Goal: Task Accomplishment & Management: Complete application form

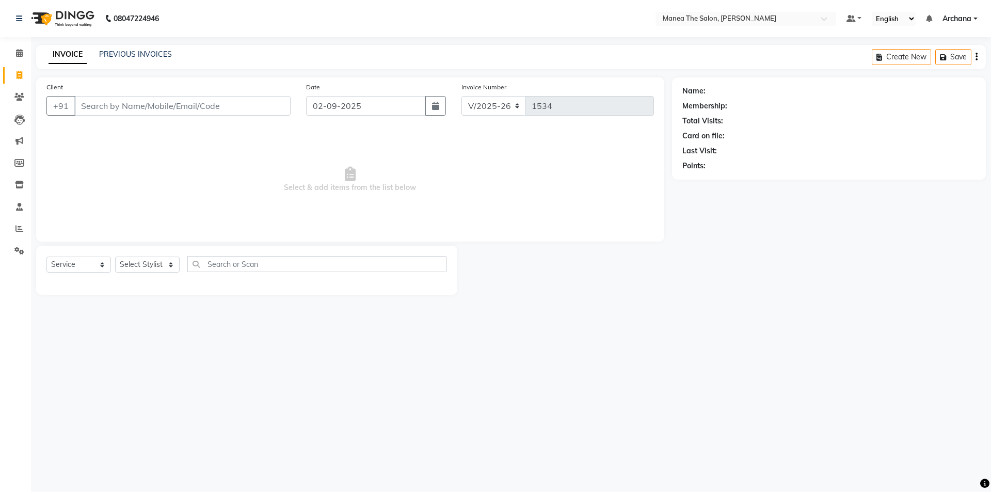
select select "6846"
select select "service"
click at [162, 261] on select "Select Stylist [PERSON_NAME] My Mane'a. [PERSON_NAME] nisha [PERSON_NAME] [PERS…" at bounding box center [147, 265] width 65 height 16
select select "77516"
click at [115, 257] on select "Select Stylist [PERSON_NAME] My Mane'a. [PERSON_NAME] nisha [PERSON_NAME] [PERS…" at bounding box center [147, 265] width 65 height 16
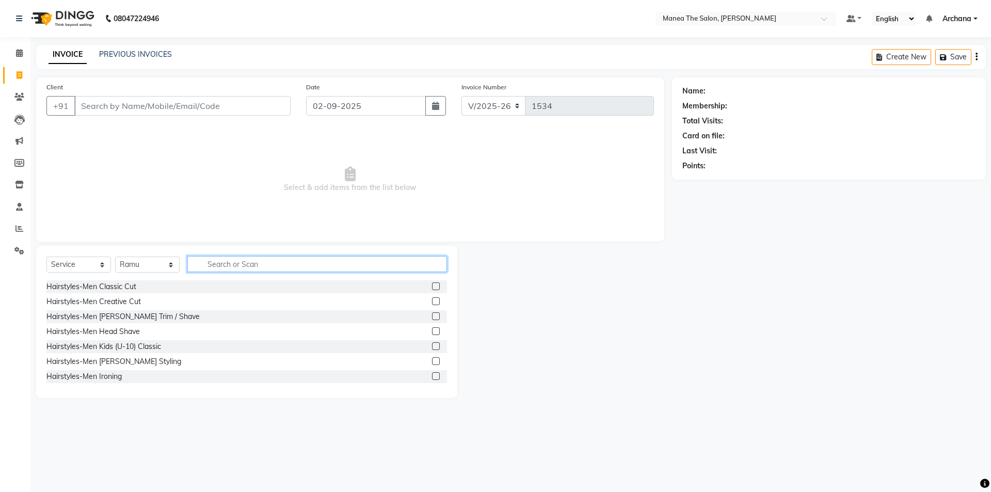
click at [406, 259] on input "text" at bounding box center [317, 264] width 260 height 16
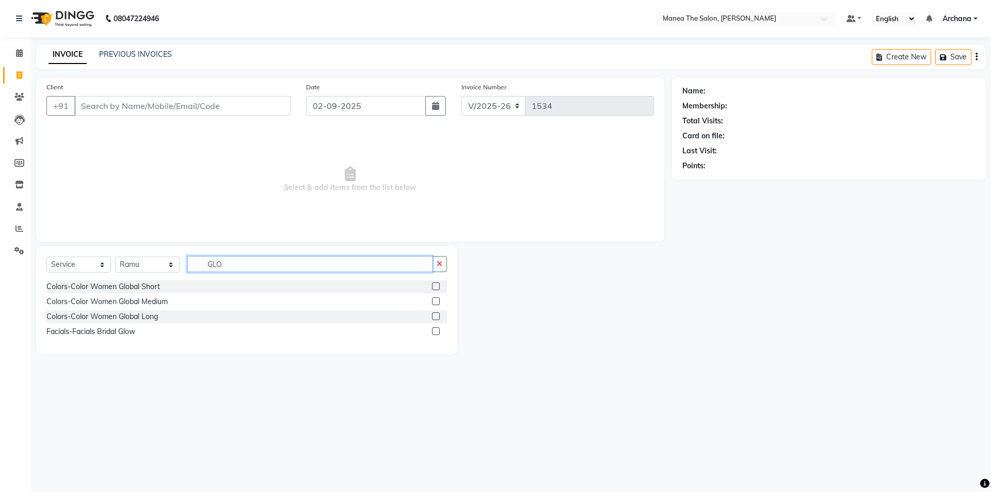
type input "GLO"
click at [436, 300] on label at bounding box center [436, 301] width 8 height 8
click at [436, 300] on input "checkbox" at bounding box center [435, 301] width 7 height 7
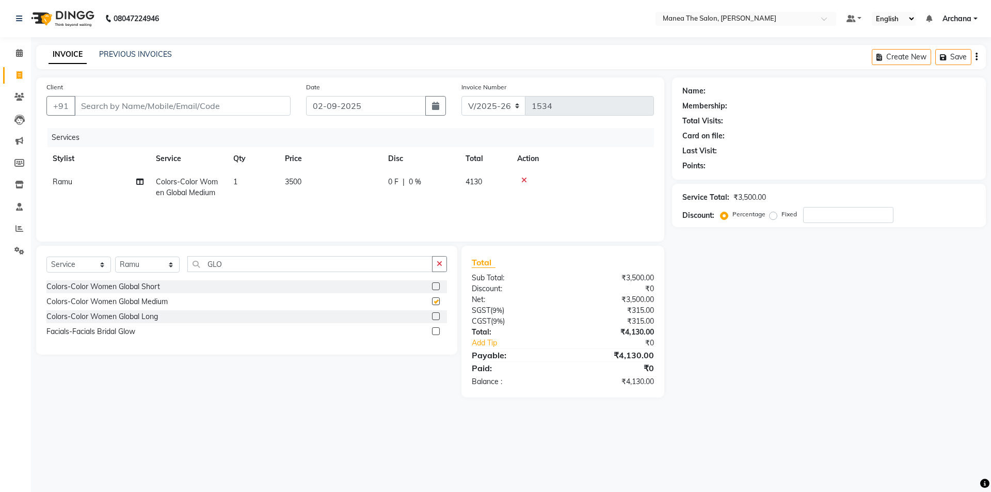
checkbox input "false"
click at [444, 265] on button "button" at bounding box center [439, 264] width 15 height 16
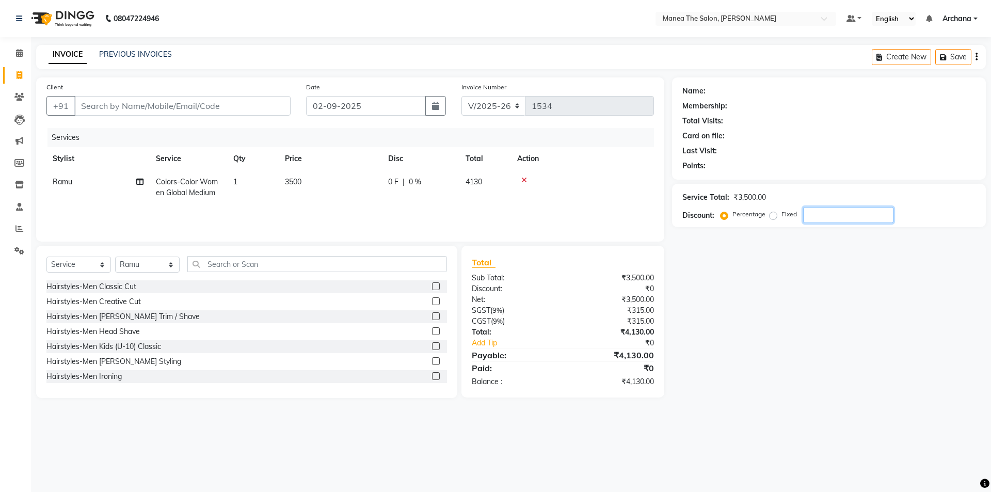
click at [820, 212] on input "number" at bounding box center [848, 215] width 90 height 16
type input "1"
click at [173, 267] on select "Select Stylist [PERSON_NAME] My Mane'a. [PERSON_NAME] nisha [PERSON_NAME] [PERS…" at bounding box center [147, 265] width 65 height 16
select select "81465"
click at [115, 257] on select "Select Stylist [PERSON_NAME] My Mane'a. [PERSON_NAME] nisha [PERSON_NAME] [PERS…" at bounding box center [147, 265] width 65 height 16
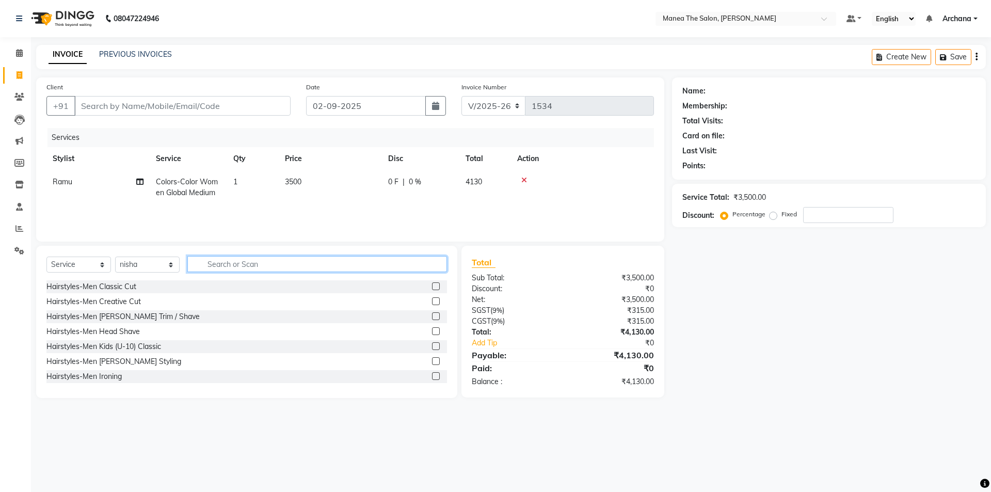
click at [282, 257] on input "text" at bounding box center [317, 264] width 260 height 16
click at [294, 182] on span "3500" at bounding box center [293, 181] width 17 height 9
select select "77516"
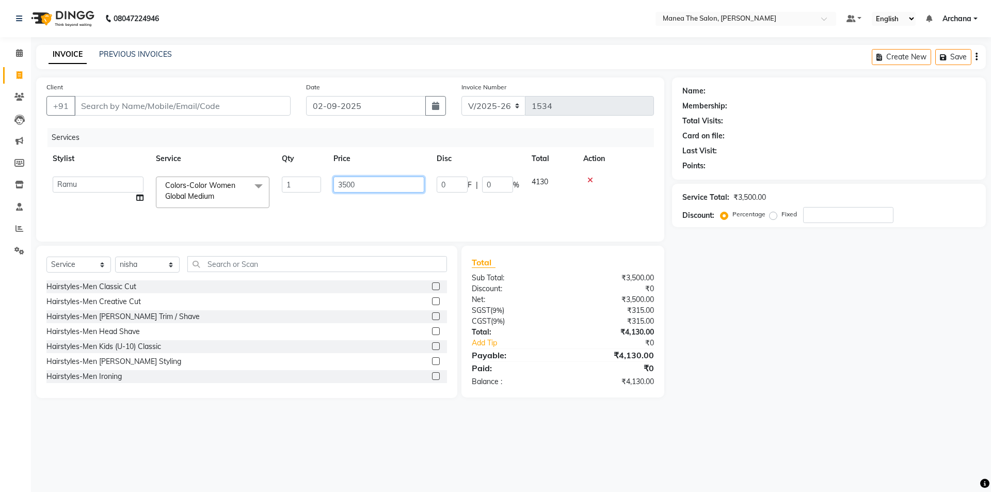
click at [348, 184] on input "3500" at bounding box center [378, 185] width 91 height 16
click at [592, 181] on div at bounding box center [582, 180] width 131 height 7
click at [167, 266] on select "Select Stylist [PERSON_NAME] My Mane'a. [PERSON_NAME] nisha [PERSON_NAME] [PERS…" at bounding box center [147, 265] width 65 height 16
select select "77516"
click at [115, 257] on select "Select Stylist [PERSON_NAME] My Mane'a. [PERSON_NAME] nisha [PERSON_NAME] [PERS…" at bounding box center [147, 265] width 65 height 16
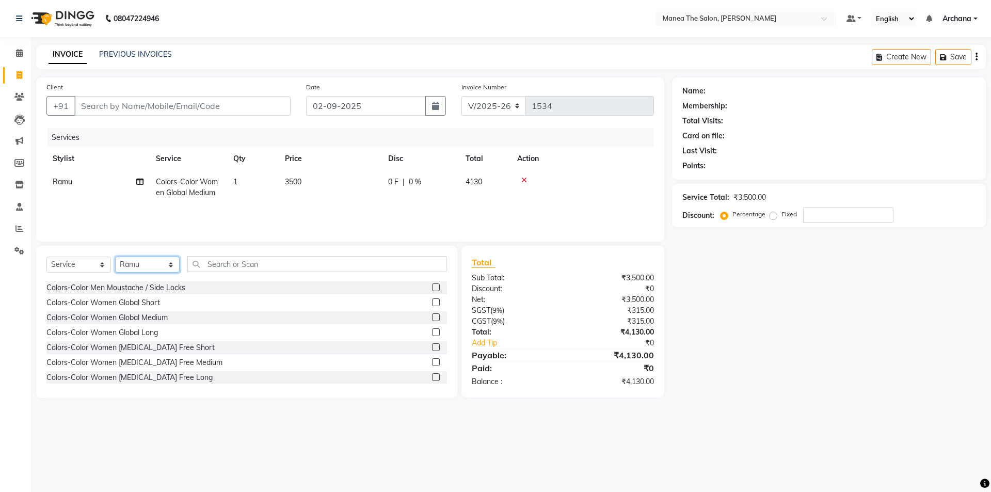
scroll to position [310, 0]
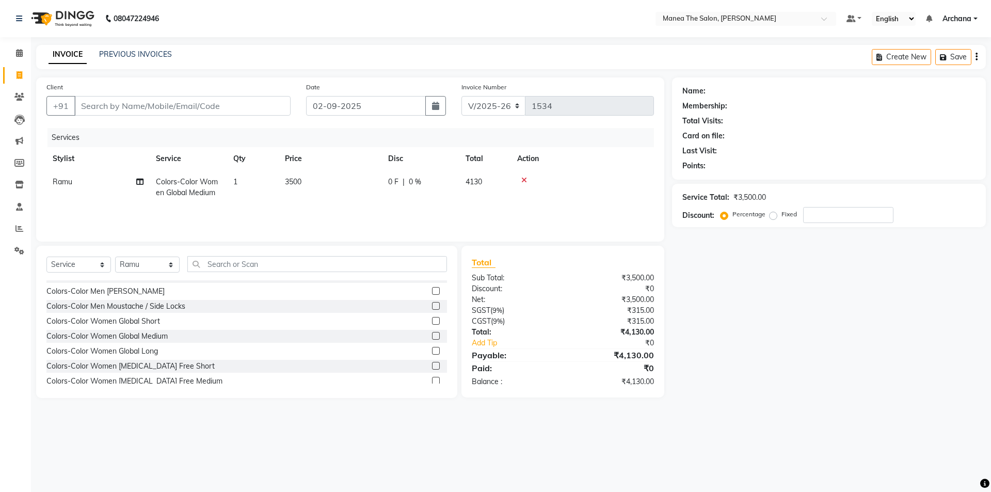
click at [432, 322] on label at bounding box center [436, 321] width 8 height 8
click at [432, 322] on input "checkbox" at bounding box center [435, 321] width 7 height 7
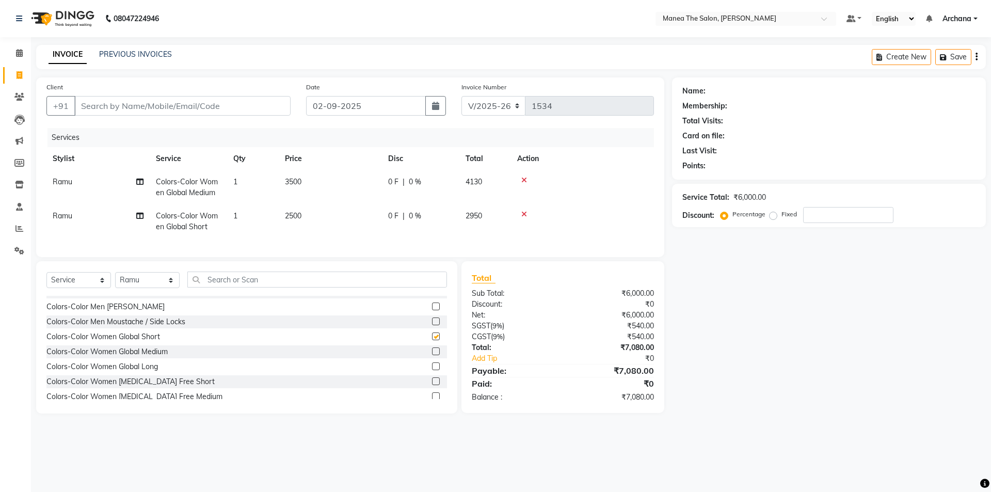
checkbox input "false"
click at [525, 179] on icon at bounding box center [524, 180] width 6 height 7
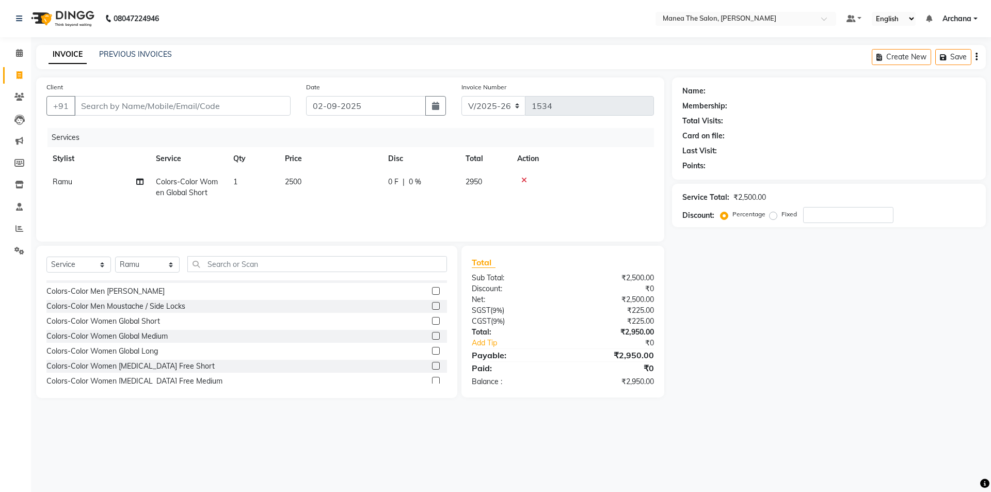
click at [307, 180] on td "2500" at bounding box center [330, 187] width 103 height 34
select select "77516"
click at [361, 187] on input "2500" at bounding box center [378, 185] width 91 height 16
type input "2"
type input "3000"
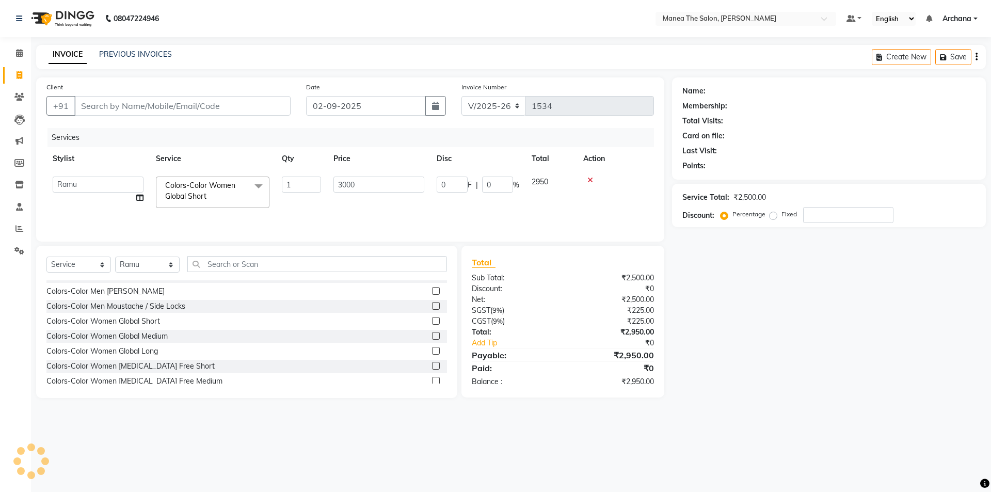
click at [739, 359] on div "Name: Membership: Total Visits: Card on file: Last Visit: Points: Service Total…" at bounding box center [833, 237] width 322 height 321
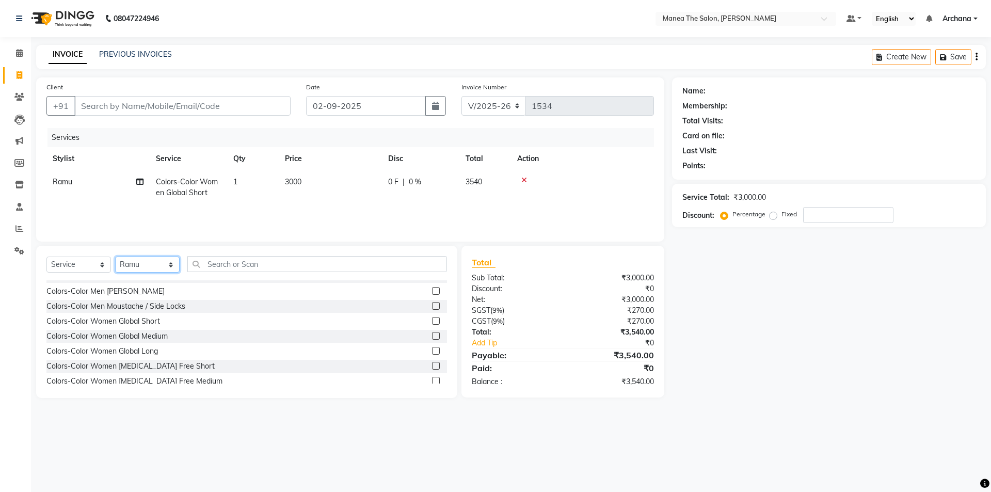
click at [165, 265] on select "Select Stylist [PERSON_NAME] My Mane'a. [PERSON_NAME] nisha [PERSON_NAME] [PERS…" at bounding box center [147, 265] width 65 height 16
select select "81465"
click at [115, 257] on select "Select Stylist [PERSON_NAME] My Mane'a. [PERSON_NAME] nisha [PERSON_NAME] [PERS…" at bounding box center [147, 265] width 65 height 16
click at [307, 258] on input "text" at bounding box center [317, 264] width 260 height 16
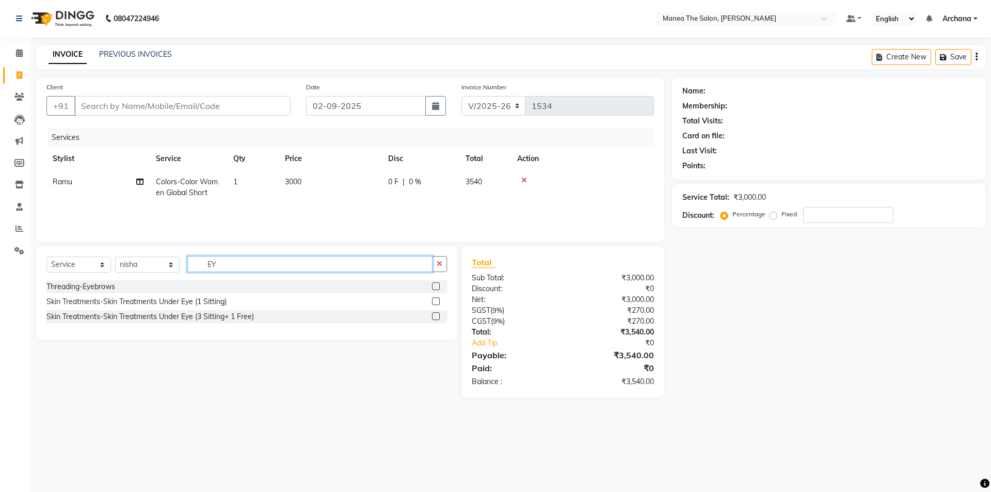
scroll to position [0, 0]
type input "EYE"
click at [435, 285] on label at bounding box center [436, 286] width 8 height 8
click at [435, 285] on input "checkbox" at bounding box center [435, 286] width 7 height 7
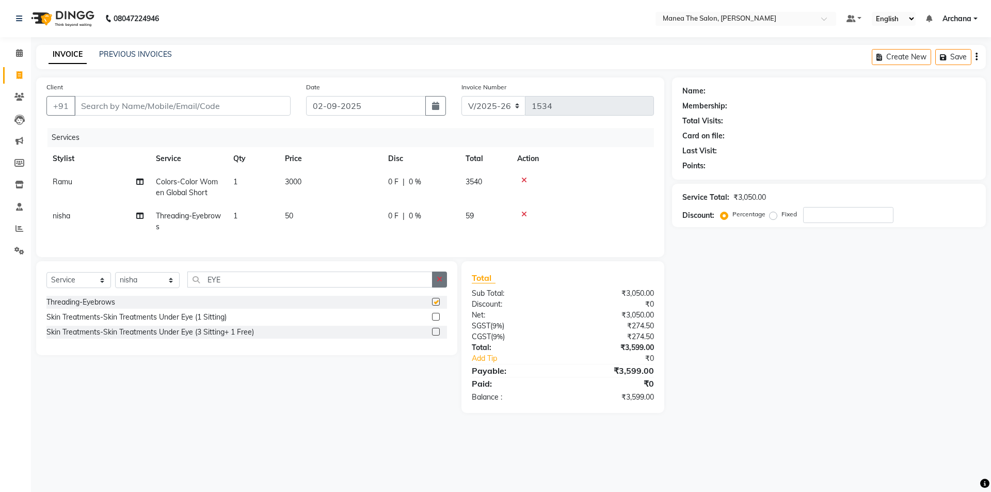
checkbox input "false"
click at [440, 282] on button "button" at bounding box center [439, 279] width 15 height 16
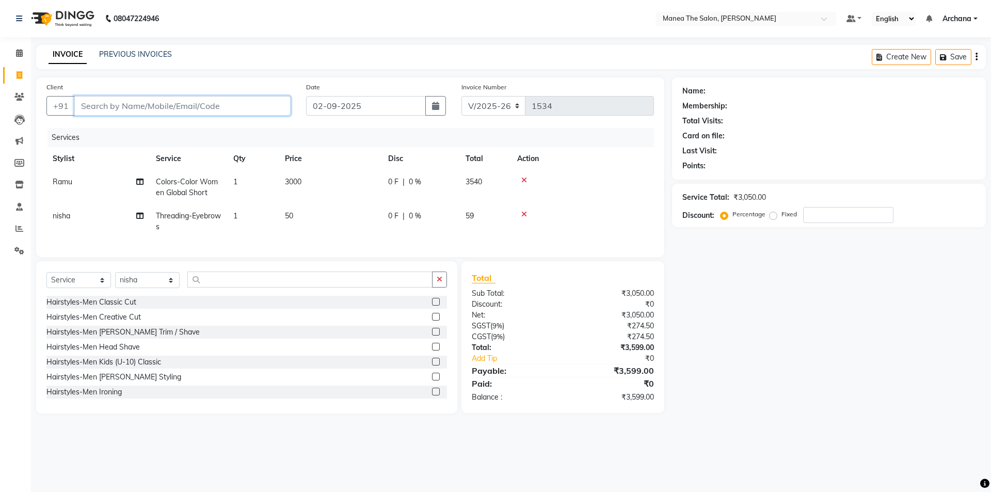
click at [269, 106] on input "Client" at bounding box center [182, 106] width 216 height 20
click at [437, 283] on icon "button" at bounding box center [440, 279] width 6 height 7
click at [263, 106] on input "Client" at bounding box center [182, 106] width 216 height 20
type input "9"
type input "0"
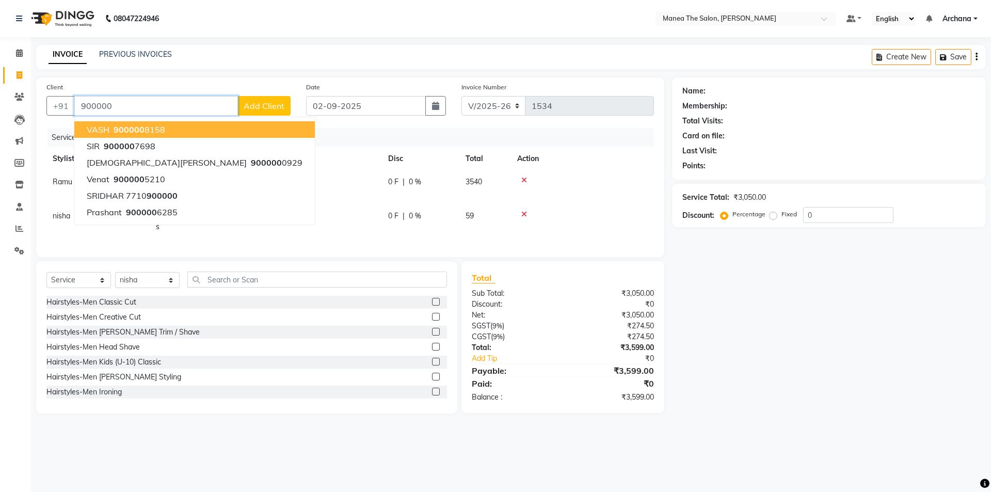
click at [114, 131] on span "900000" at bounding box center [129, 129] width 31 height 10
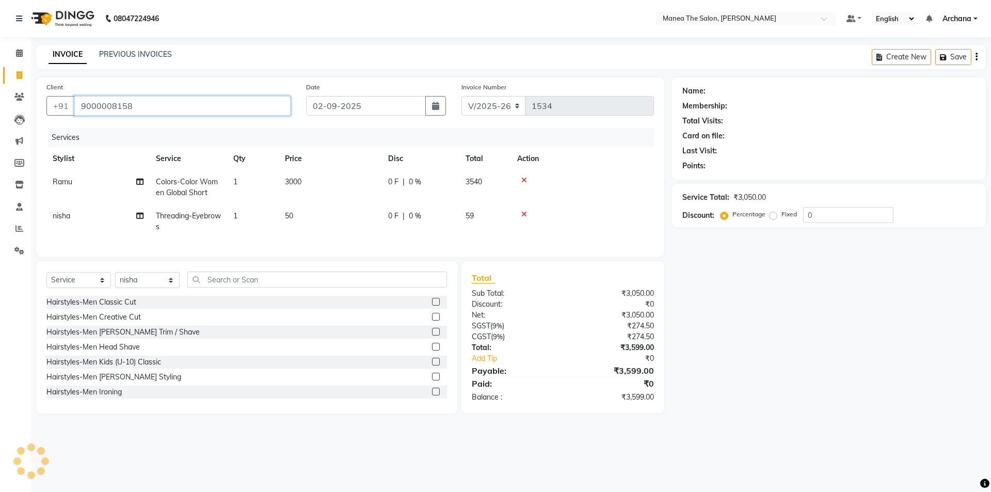
type input "9000008158"
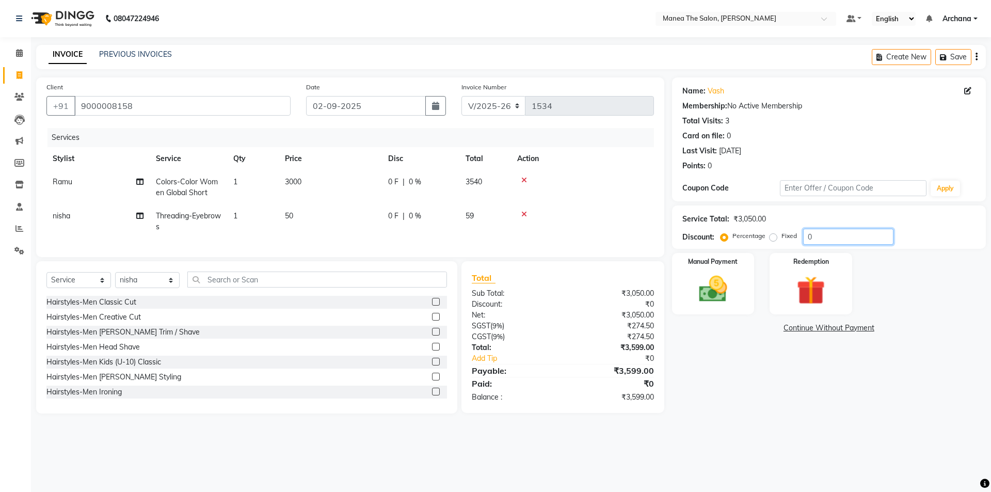
click at [818, 235] on input "0" at bounding box center [848, 237] width 90 height 16
type input "15"
click at [723, 293] on img at bounding box center [713, 289] width 48 height 34
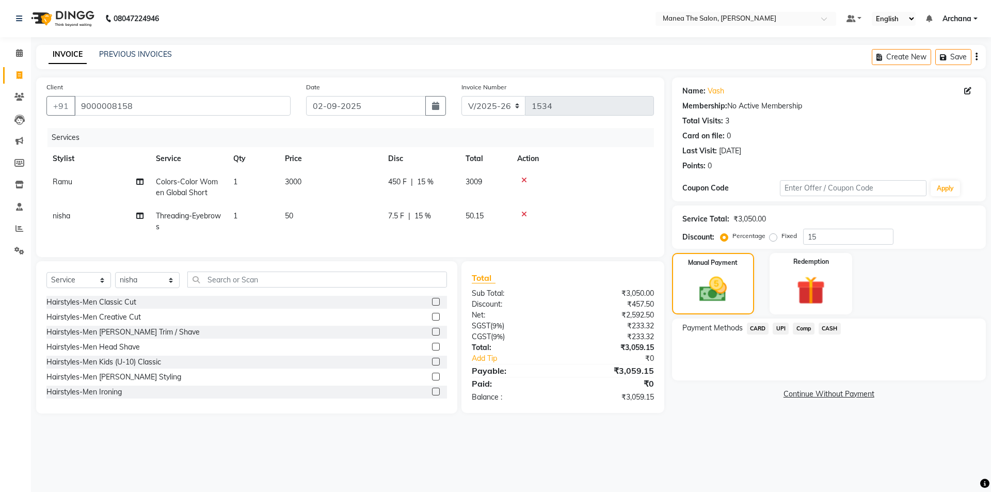
click at [835, 328] on span "CASH" at bounding box center [830, 329] width 22 height 12
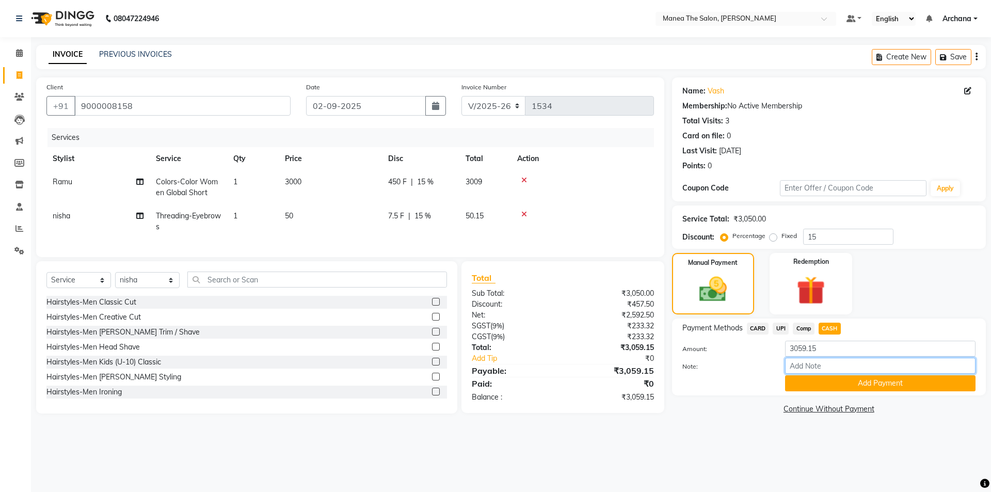
click at [834, 366] on input "Note:" at bounding box center [880, 366] width 190 height 16
type input "cash"
click at [871, 383] on button "Add Payment" at bounding box center [880, 383] width 190 height 16
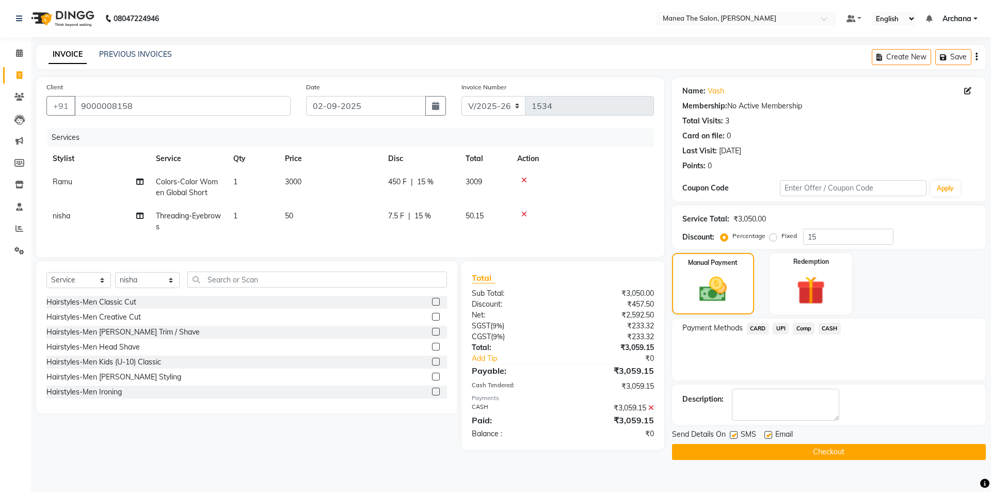
click at [826, 453] on button "Checkout" at bounding box center [829, 452] width 314 height 16
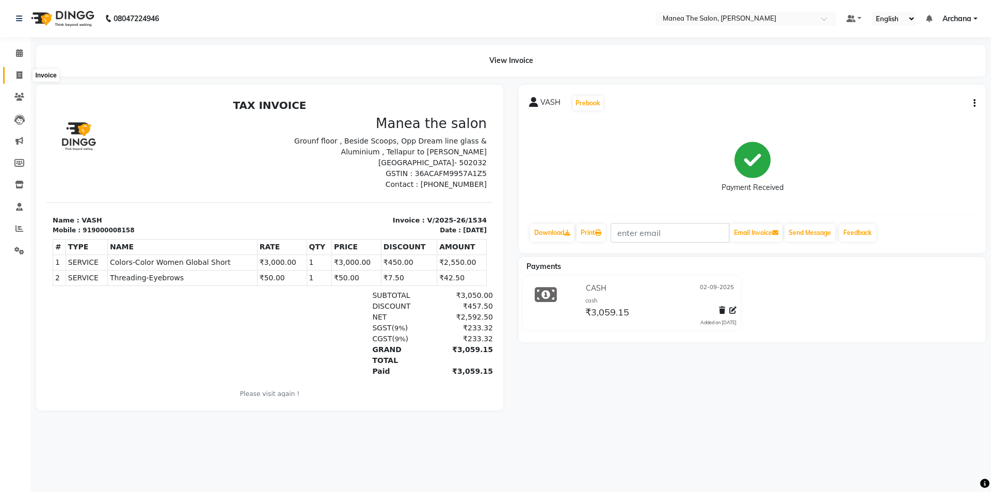
click at [20, 76] on icon at bounding box center [20, 75] width 6 height 8
select select "service"
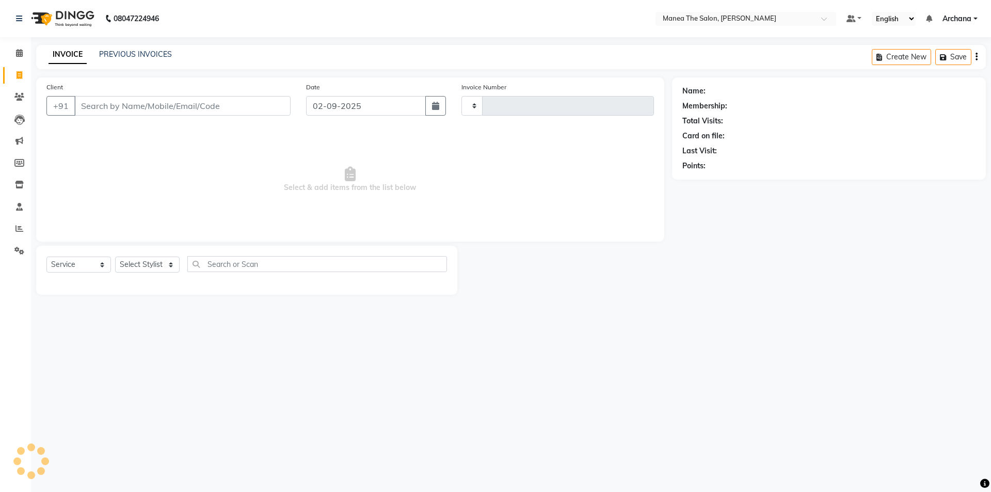
type input "1535"
select select "6846"
click at [132, 53] on link "PREVIOUS INVOICES" at bounding box center [135, 54] width 73 height 9
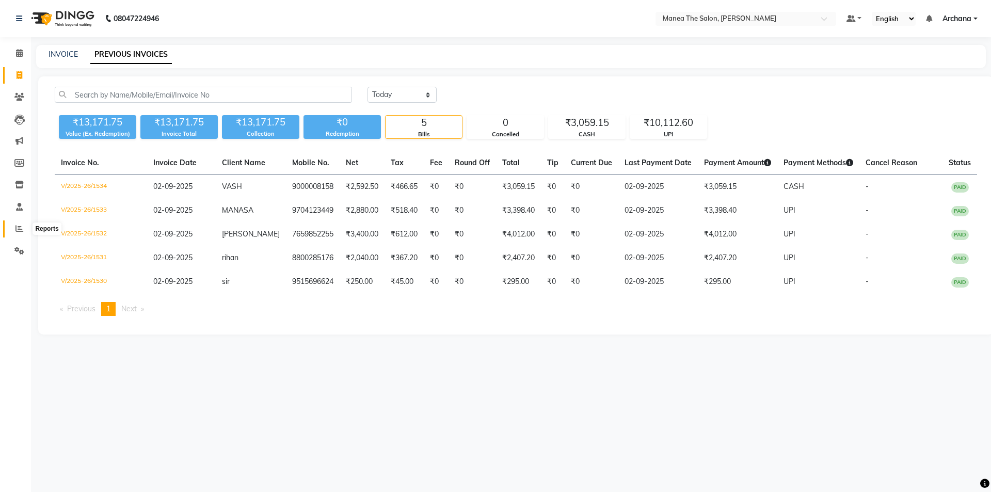
click at [20, 232] on icon at bounding box center [19, 229] width 8 height 8
